Goal: Information Seeking & Learning: Learn about a topic

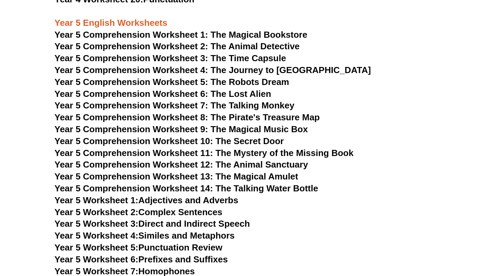
scroll to position [2918, 0]
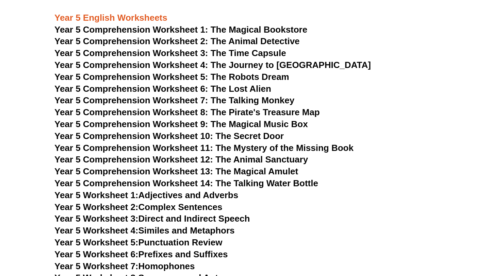
click at [229, 185] on span "Year 5 Comprehension Worksheet 14: The Talking Water Bottle" at bounding box center [186, 183] width 264 height 10
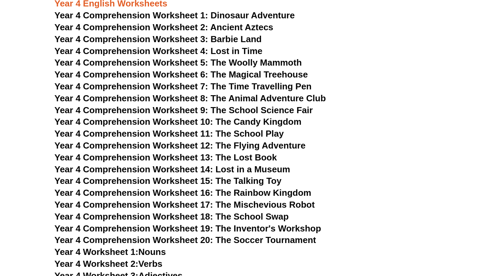
scroll to position [2435, 0]
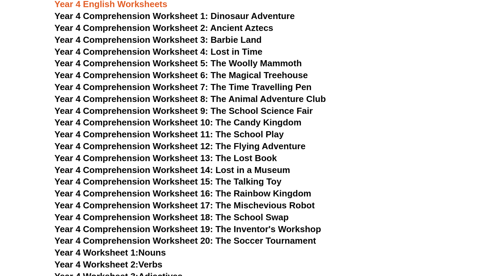
click at [269, 183] on span "Year 4 Comprehension Worksheet 15: The Talking Toy" at bounding box center [167, 182] width 227 height 10
click at [268, 169] on span "Year 4 Comprehension Worksheet 14: Lost in a Museum" at bounding box center [172, 170] width 236 height 10
click at [287, 196] on span "Year 4 Comprehension Worksheet 16: The Rainbow Kingdom" at bounding box center [182, 193] width 257 height 10
click at [276, 220] on span "Year 4 Comprehension Worksheet 18: The School Swap" at bounding box center [171, 217] width 234 height 10
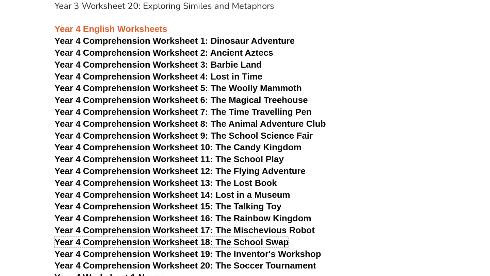
scroll to position [2407, 0]
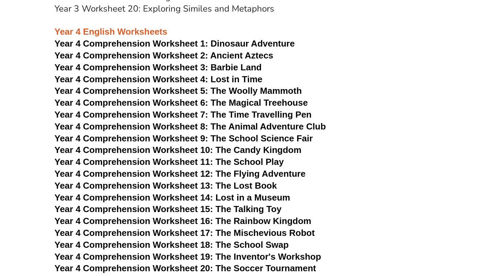
click at [243, 45] on span "Dinosaur Adventure" at bounding box center [253, 43] width 84 height 10
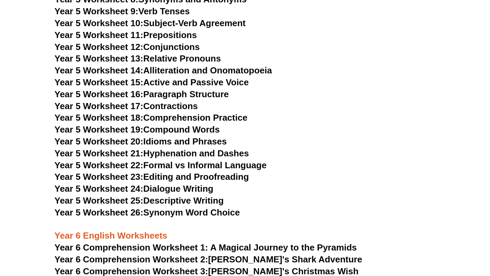
scroll to position [3198, 0]
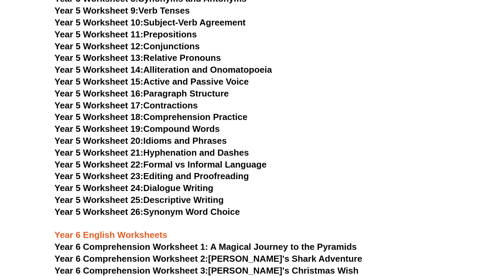
click at [217, 177] on link "Year 5 Worksheet 23: Editing and Proofreading" at bounding box center [151, 176] width 194 height 10
click at [312, 214] on h3 "Year 5 Worksheet 26: Synonym Word Choice" at bounding box center [244, 213] width 381 height 12
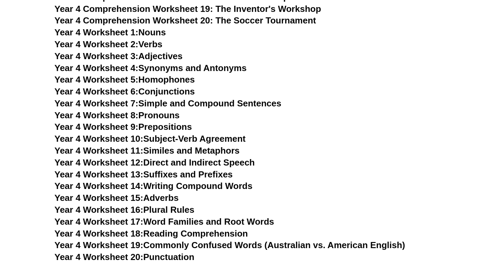
scroll to position [2650, 0]
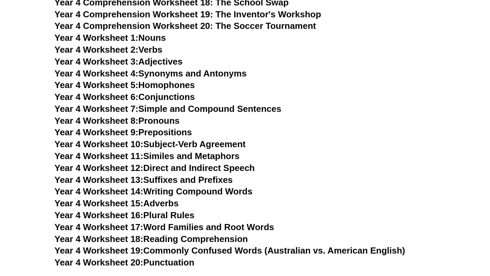
click at [221, 229] on link "Year 4 Worksheet 17: Word Families and Root Words" at bounding box center [163, 227] width 219 height 10
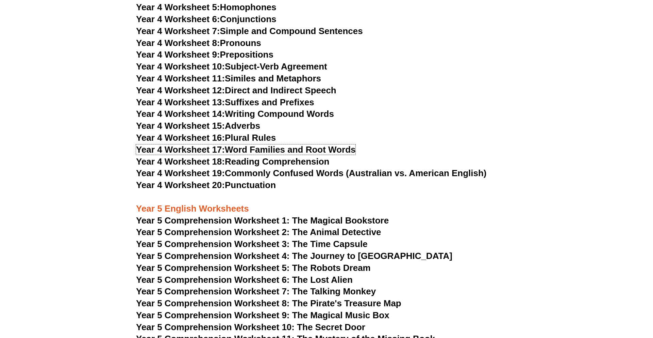
scroll to position [2761, 0]
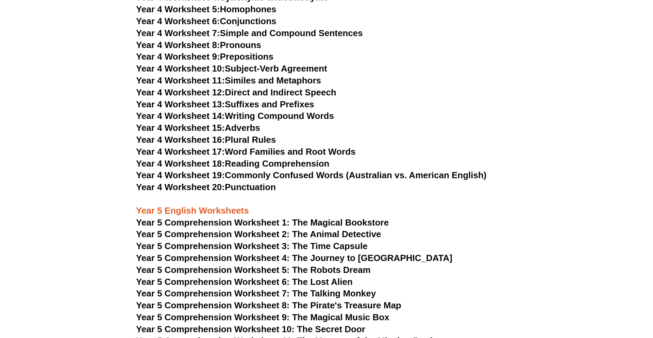
click at [261, 67] on link "Year 4 Worksheet 10: Subject-Verb Agreement" at bounding box center [231, 68] width 191 height 10
